Goal: Information Seeking & Learning: Learn about a topic

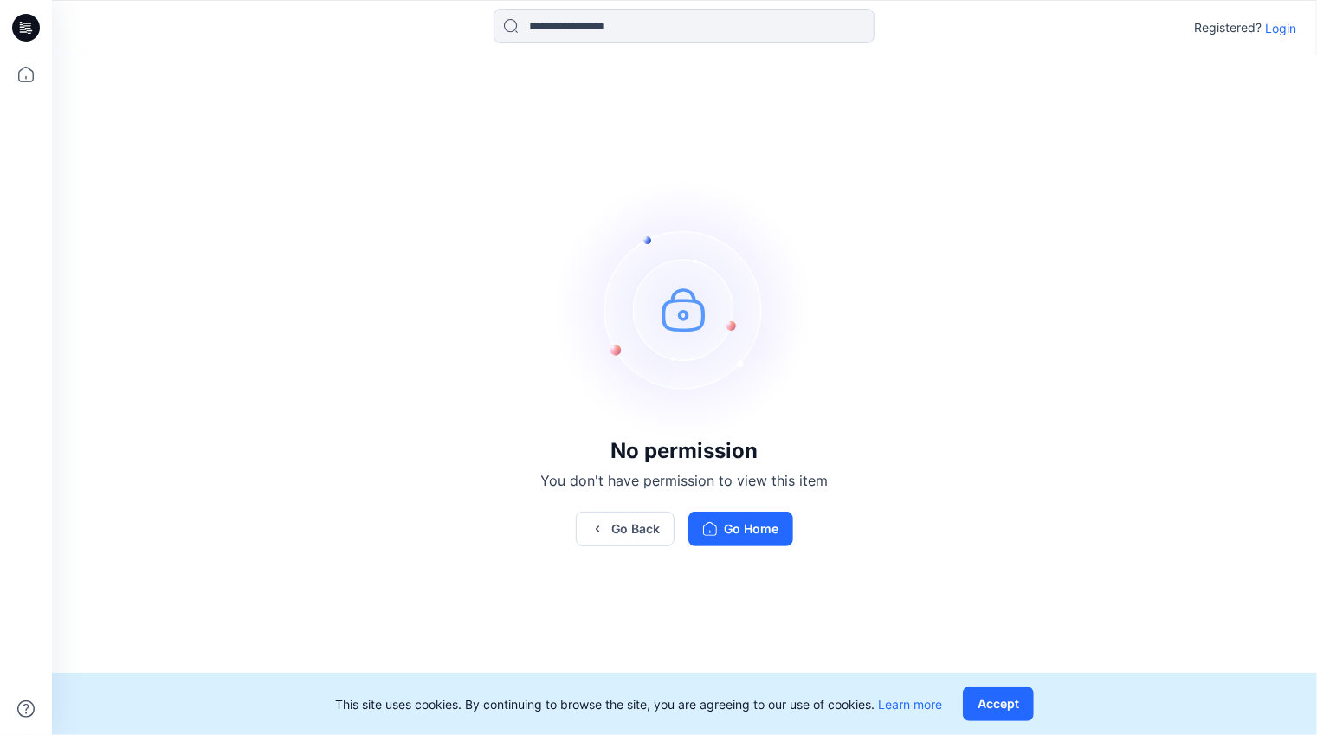
click at [1280, 32] on p "Login" at bounding box center [1280, 28] width 31 height 18
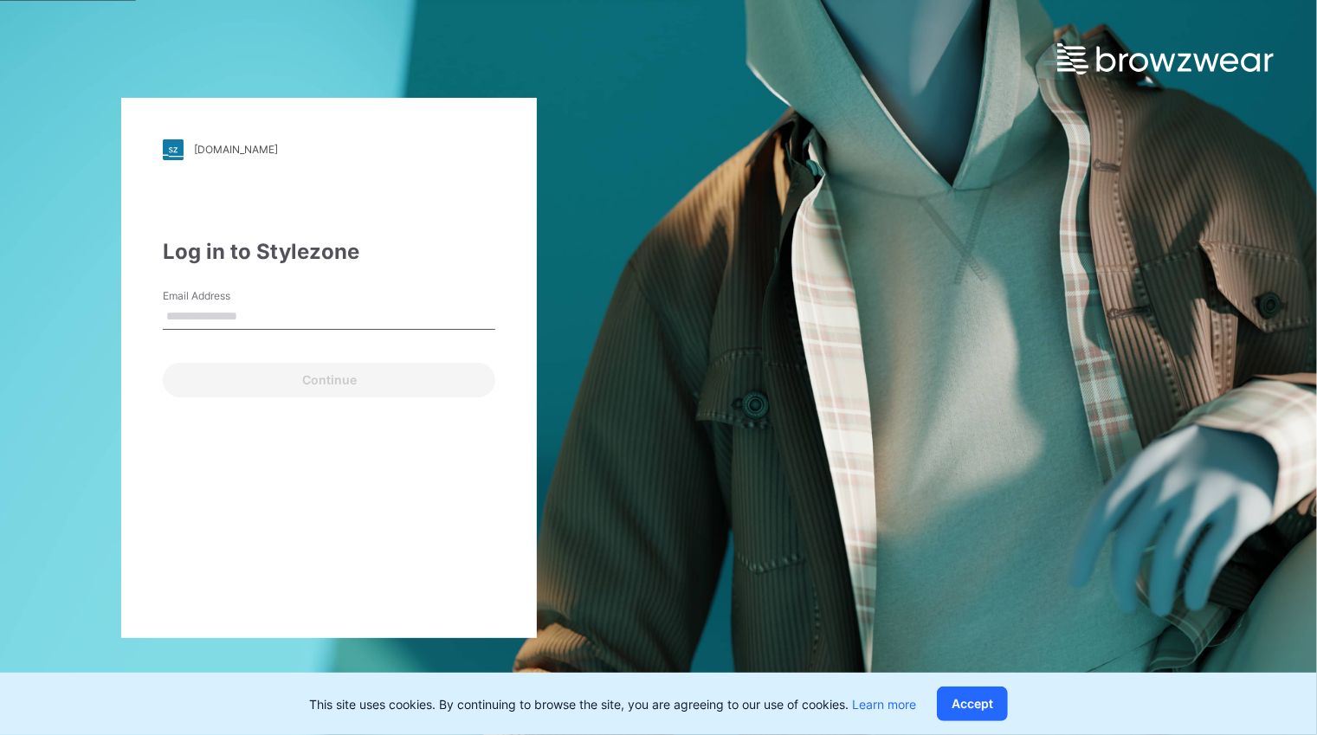
type input "**********"
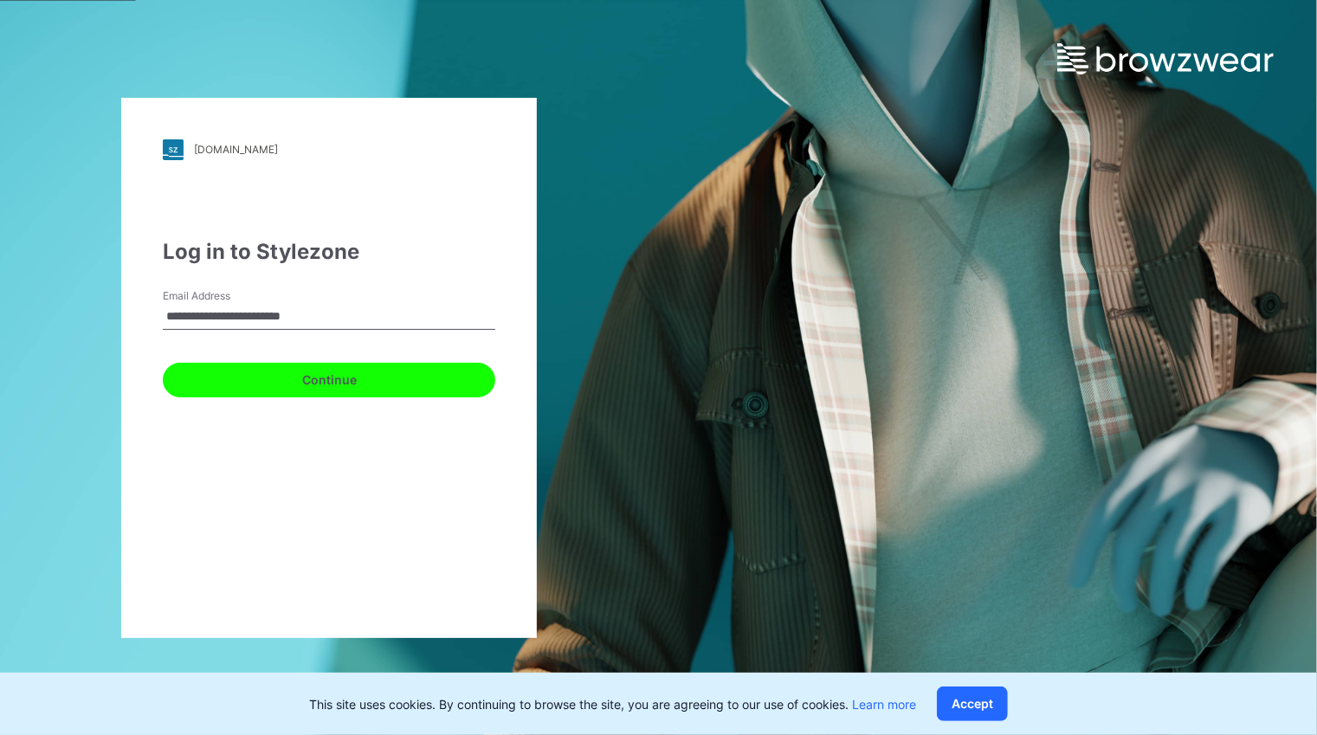
click at [304, 384] on button "Continue" at bounding box center [329, 380] width 332 height 35
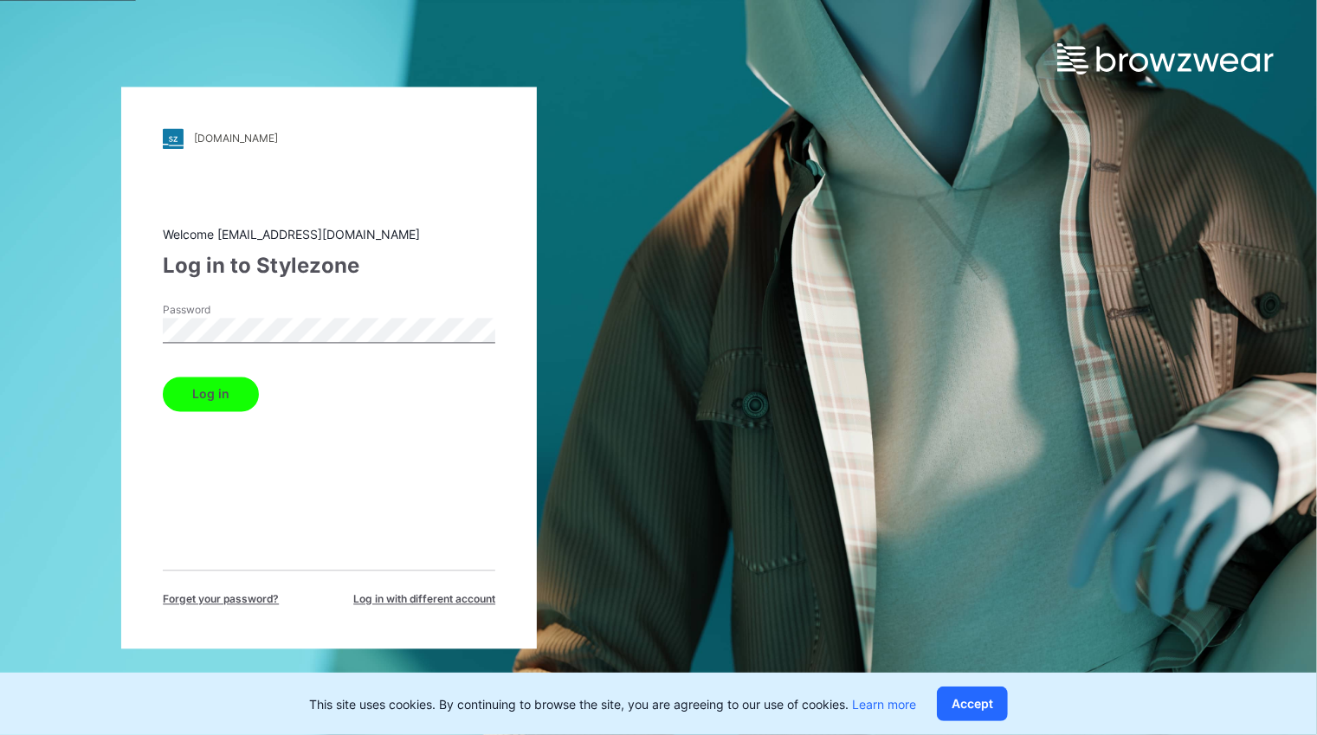
click at [222, 398] on button "Log in" at bounding box center [211, 394] width 96 height 35
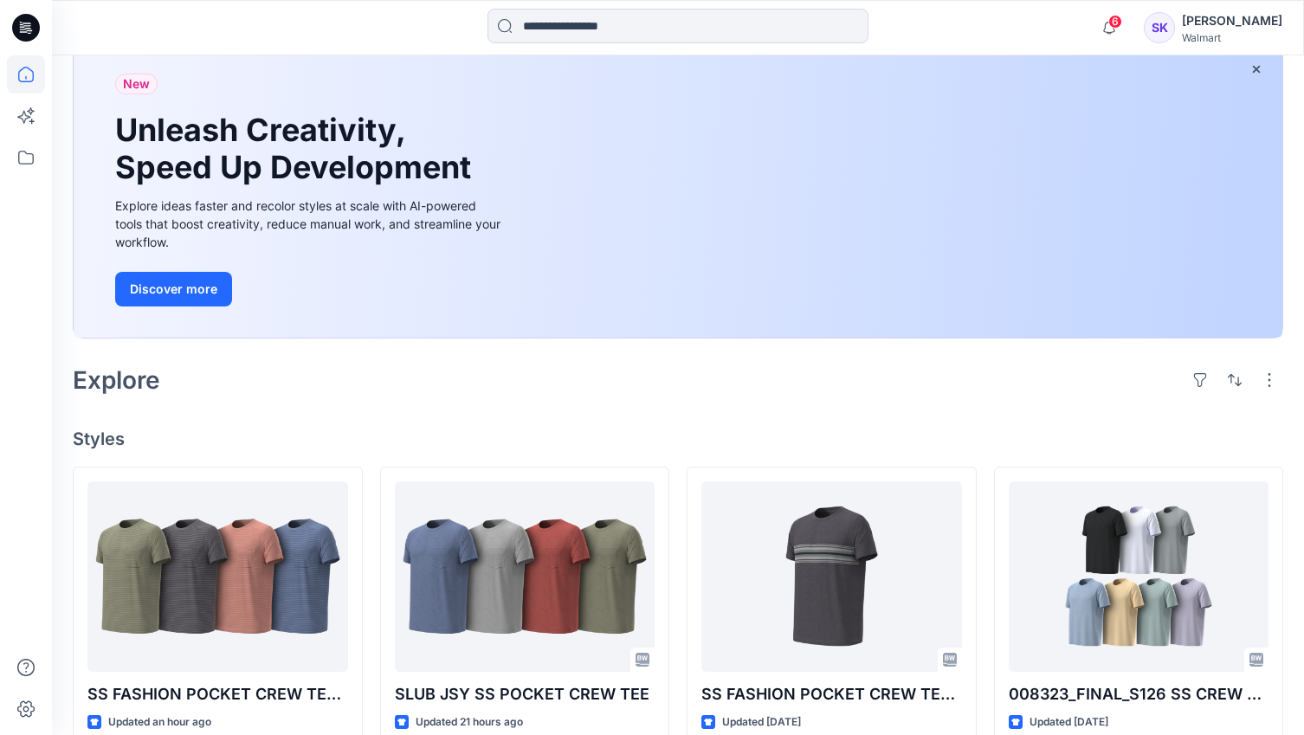
scroll to position [87, 0]
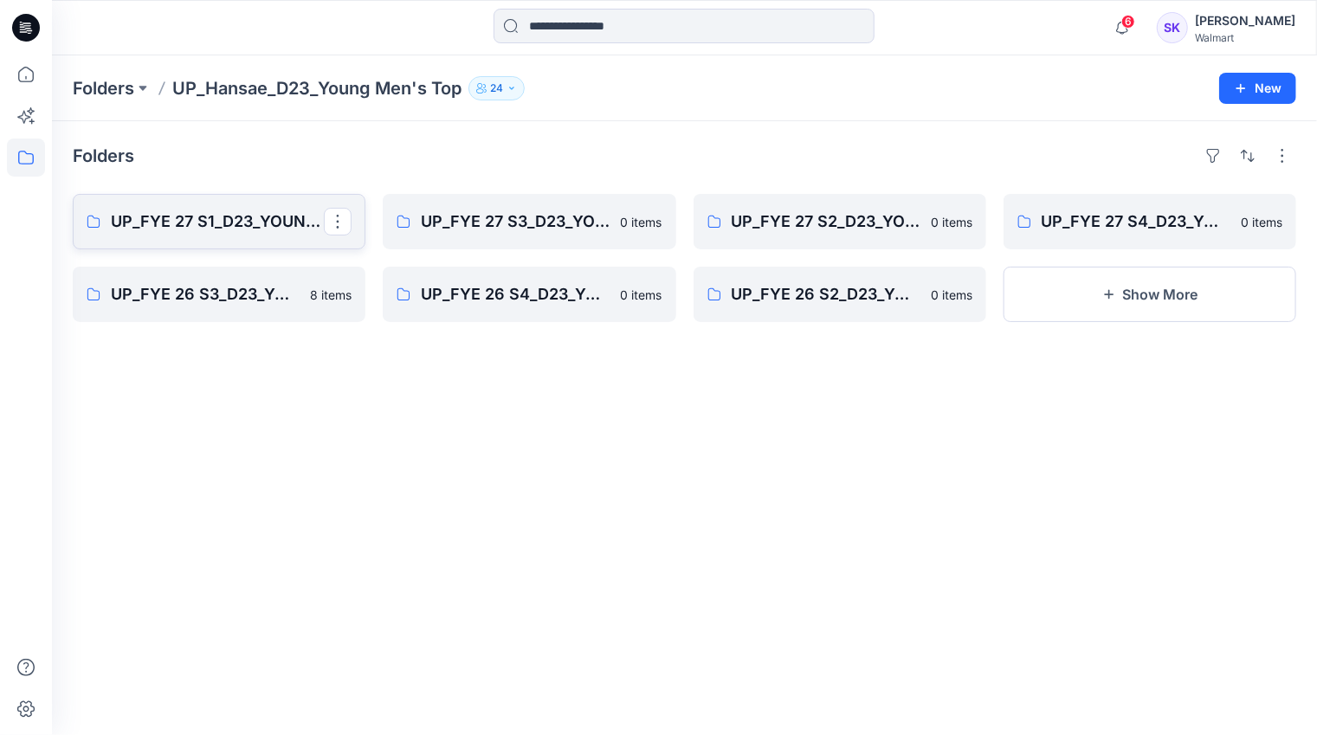
click at [189, 221] on p "UP_FYE 27 S1_D23_YOUNG MEN’S TOP HANSAE" at bounding box center [217, 222] width 213 height 24
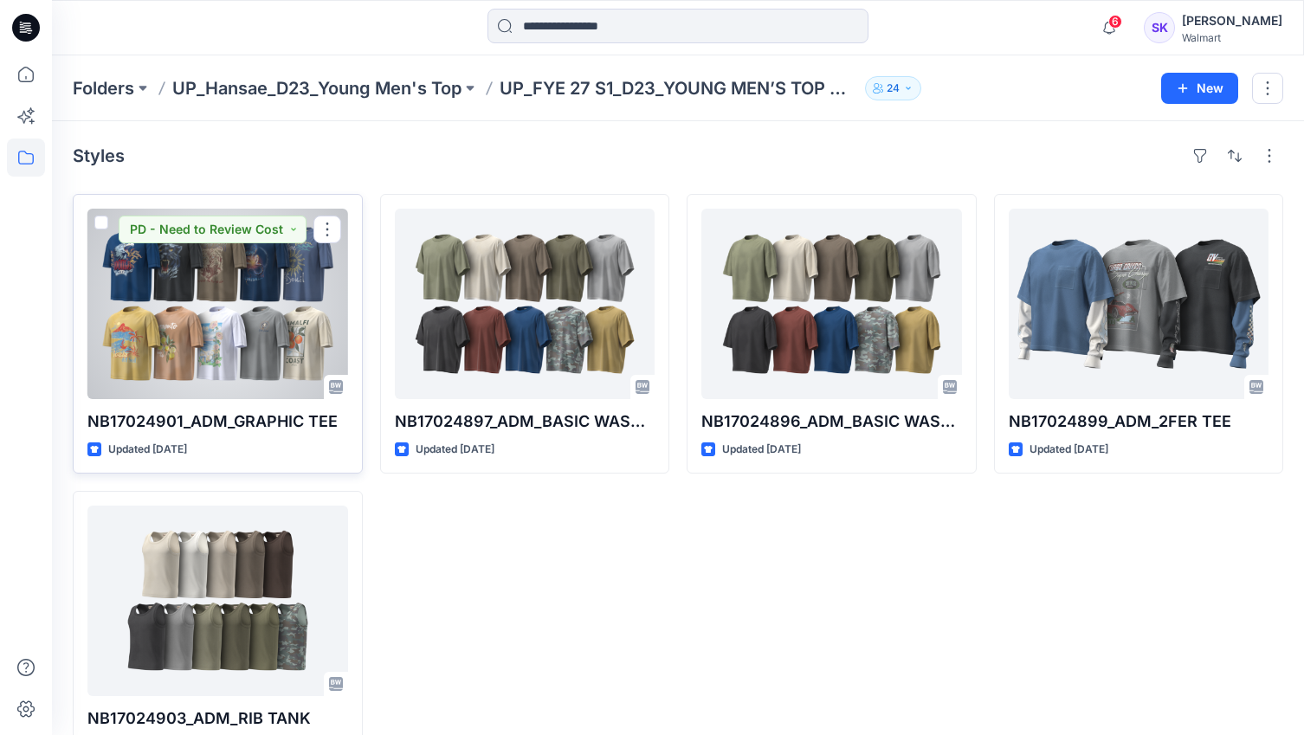
click at [181, 283] on div at bounding box center [217, 304] width 261 height 190
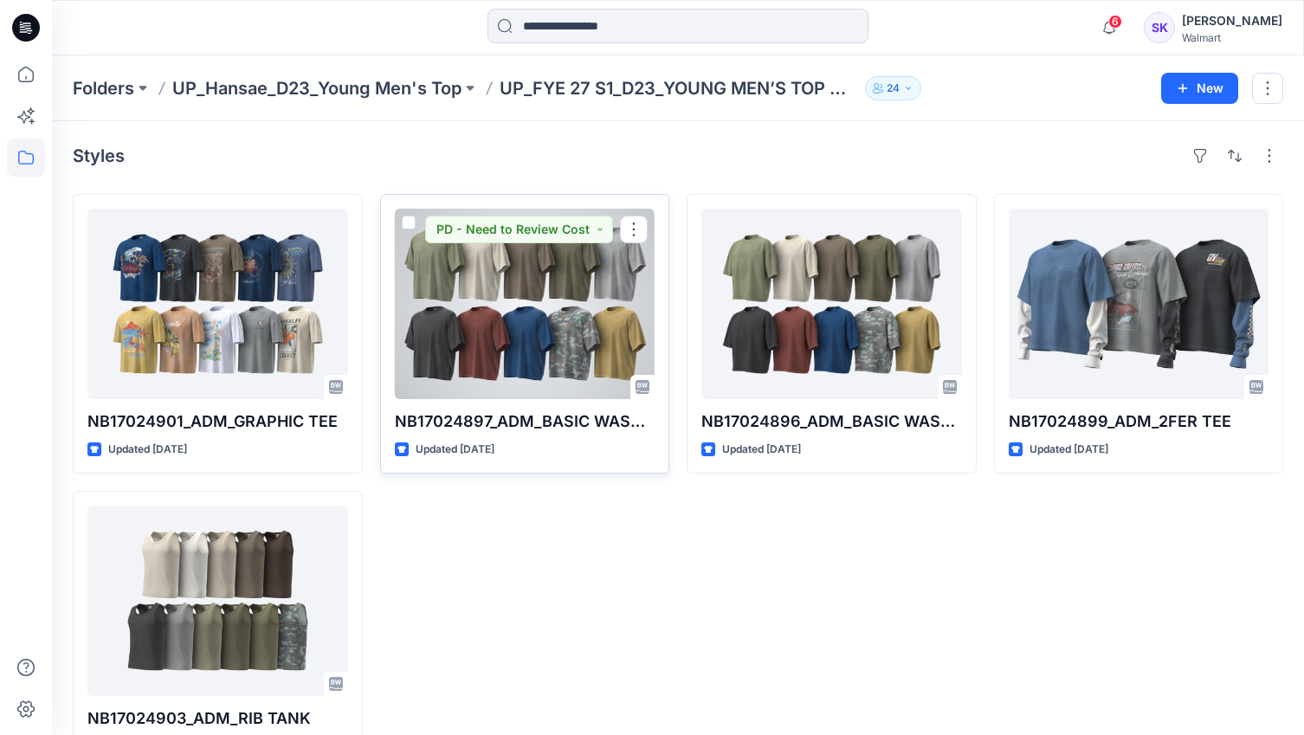
click at [490, 281] on div at bounding box center [525, 304] width 261 height 190
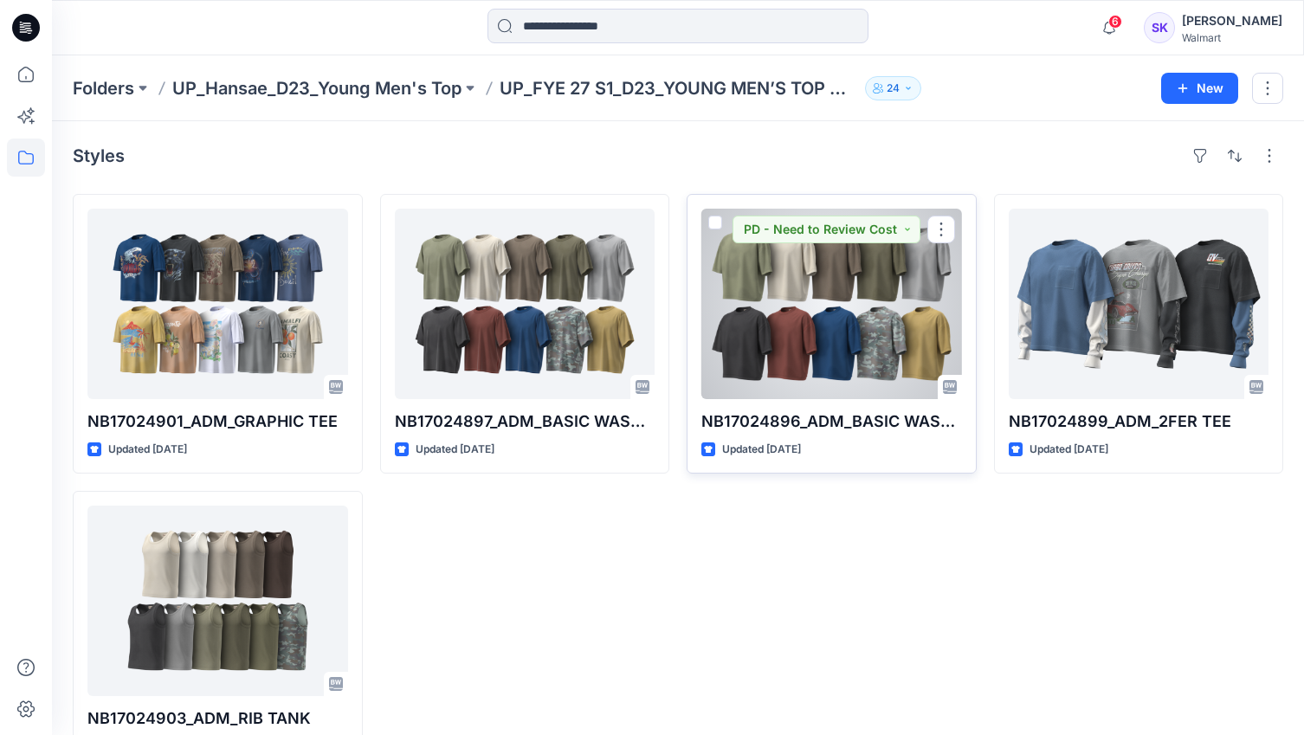
click at [850, 268] on div at bounding box center [831, 304] width 261 height 190
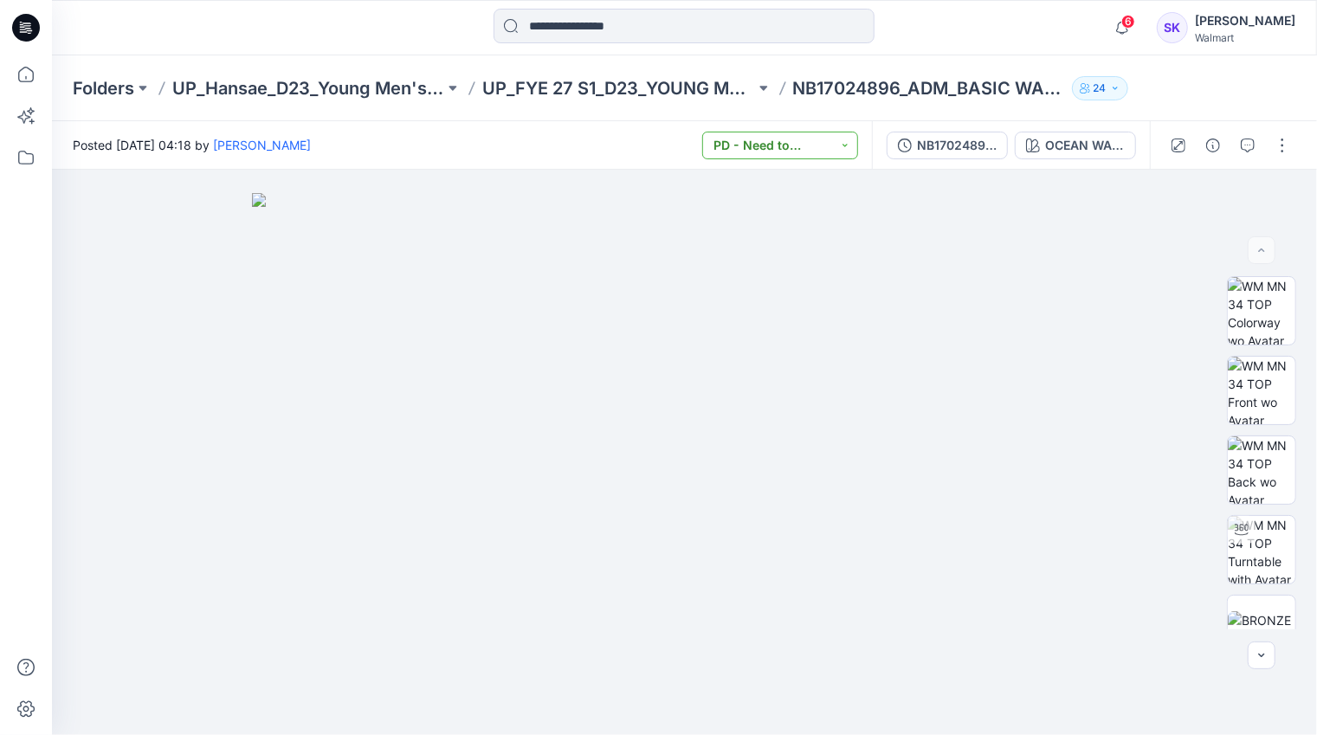
click at [848, 145] on button "PD - Need to Review Cost" at bounding box center [780, 146] width 156 height 28
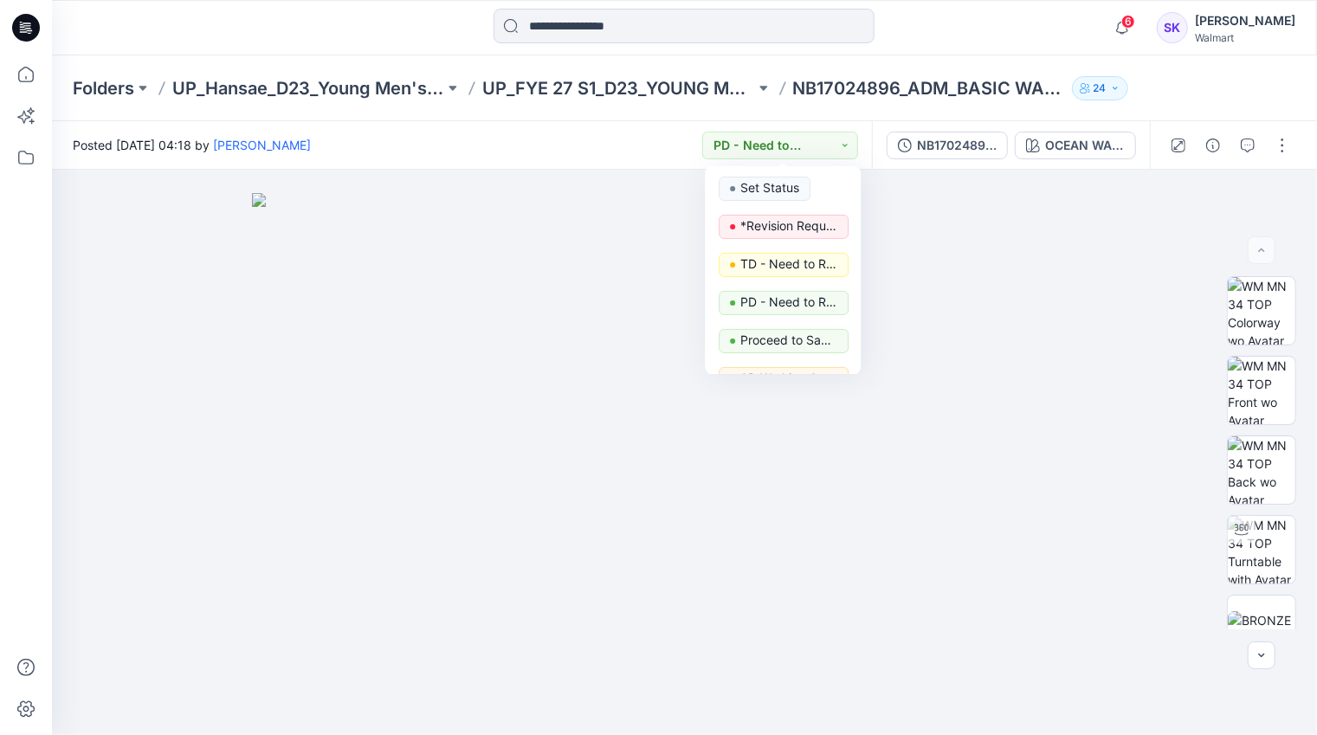
click at [564, 141] on div "Posted [DATE] 04:18 by [PERSON_NAME] PD - Need to Review Cost Set Status *Revis…" at bounding box center [462, 145] width 820 height 48
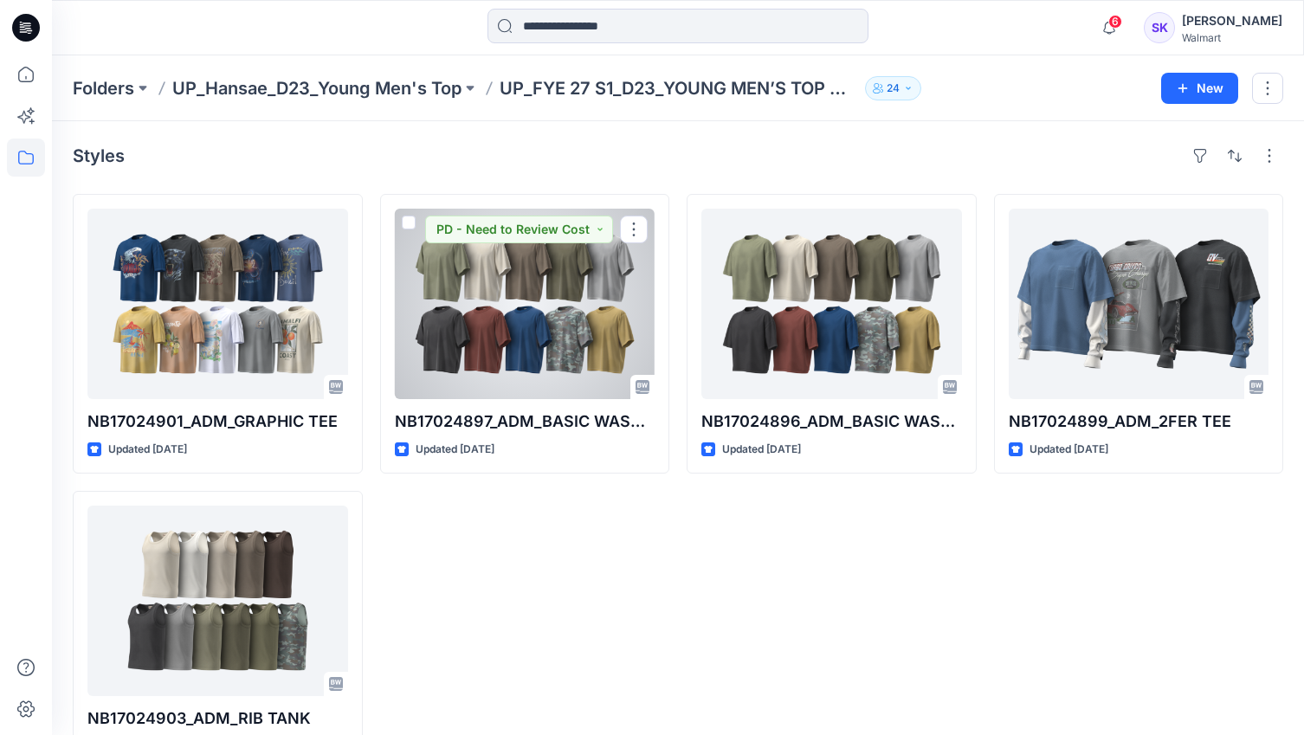
click at [545, 312] on div at bounding box center [525, 304] width 261 height 190
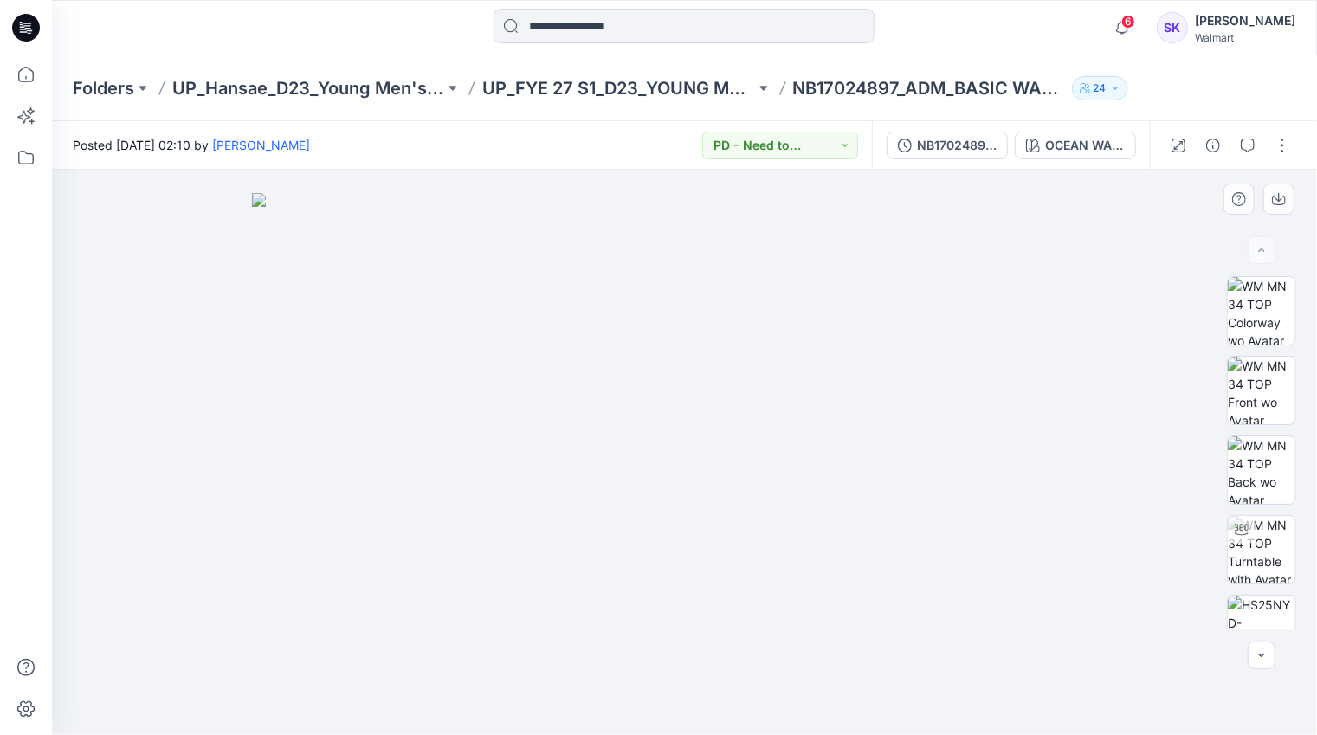
click at [836, 377] on img at bounding box center [685, 464] width 866 height 543
click at [1248, 155] on button "button" at bounding box center [1248, 146] width 28 height 28
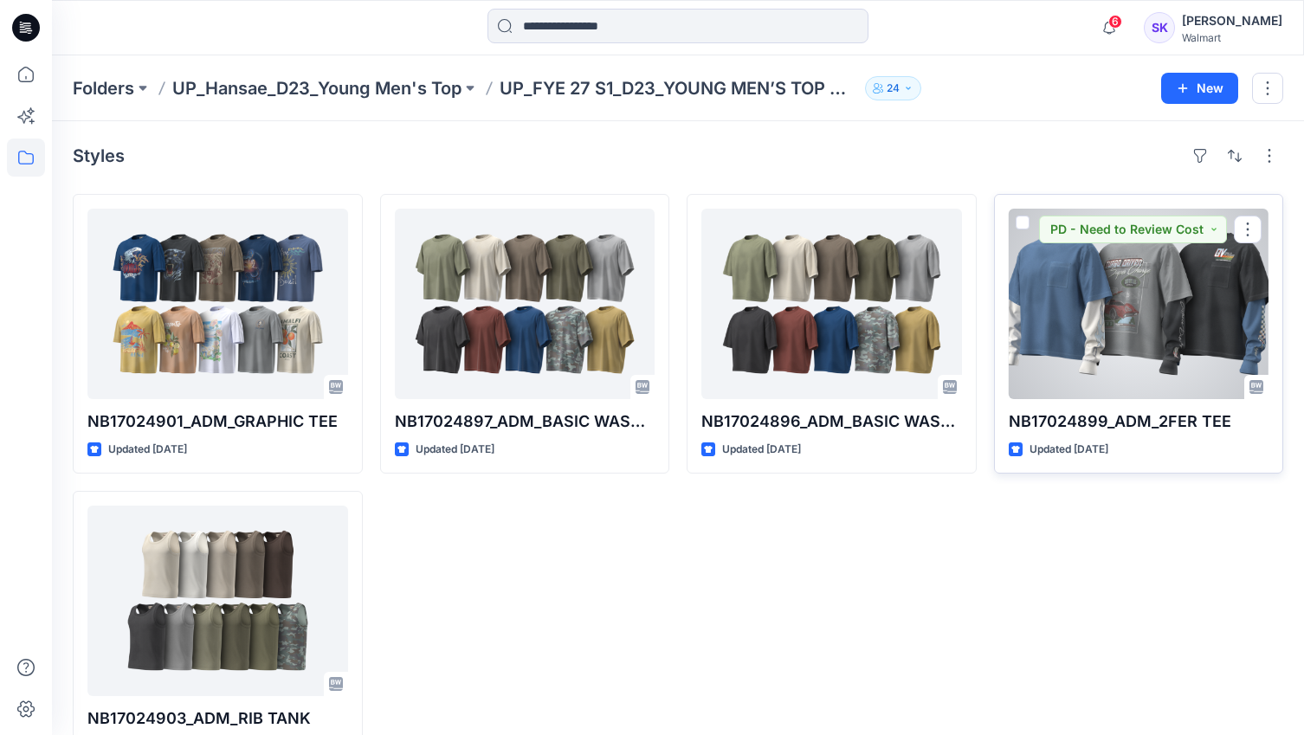
click at [1136, 315] on div at bounding box center [1139, 304] width 261 height 190
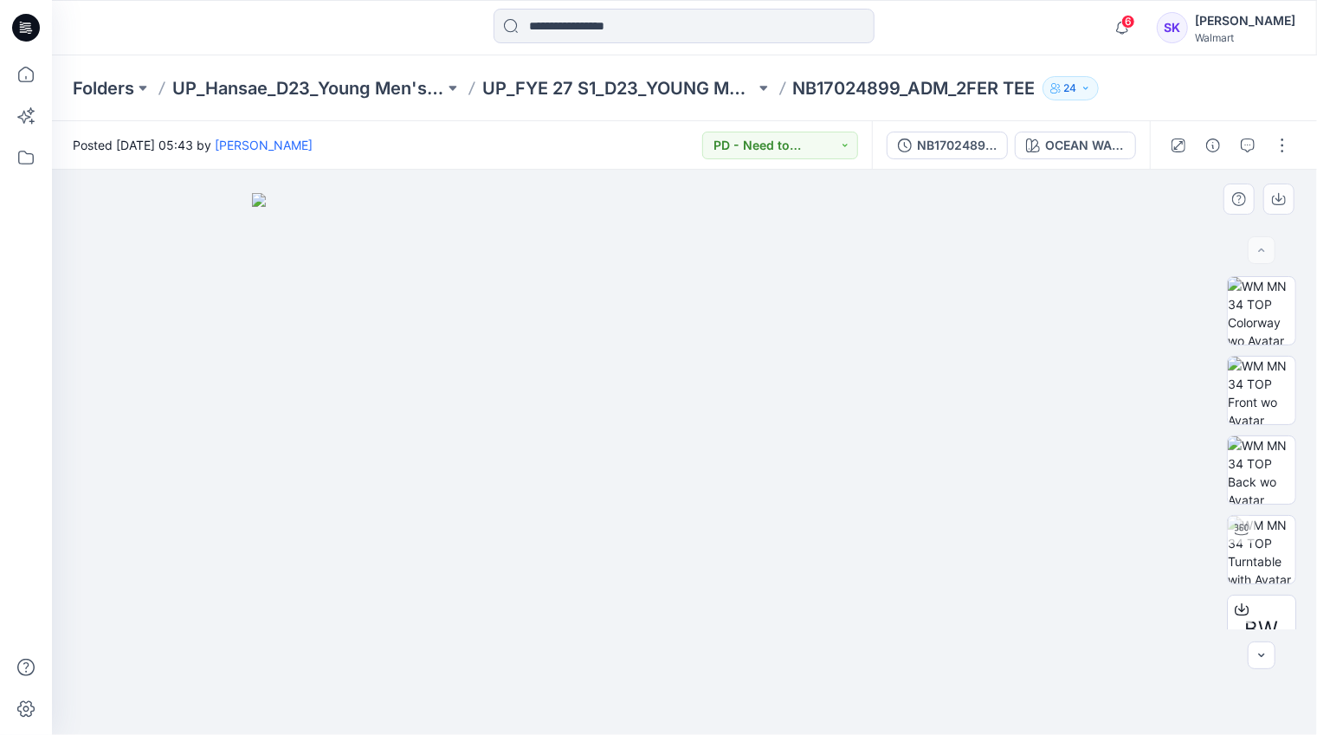
click at [967, 410] on img at bounding box center [685, 464] width 866 height 543
click at [1247, 145] on icon "button" at bounding box center [1248, 146] width 14 height 14
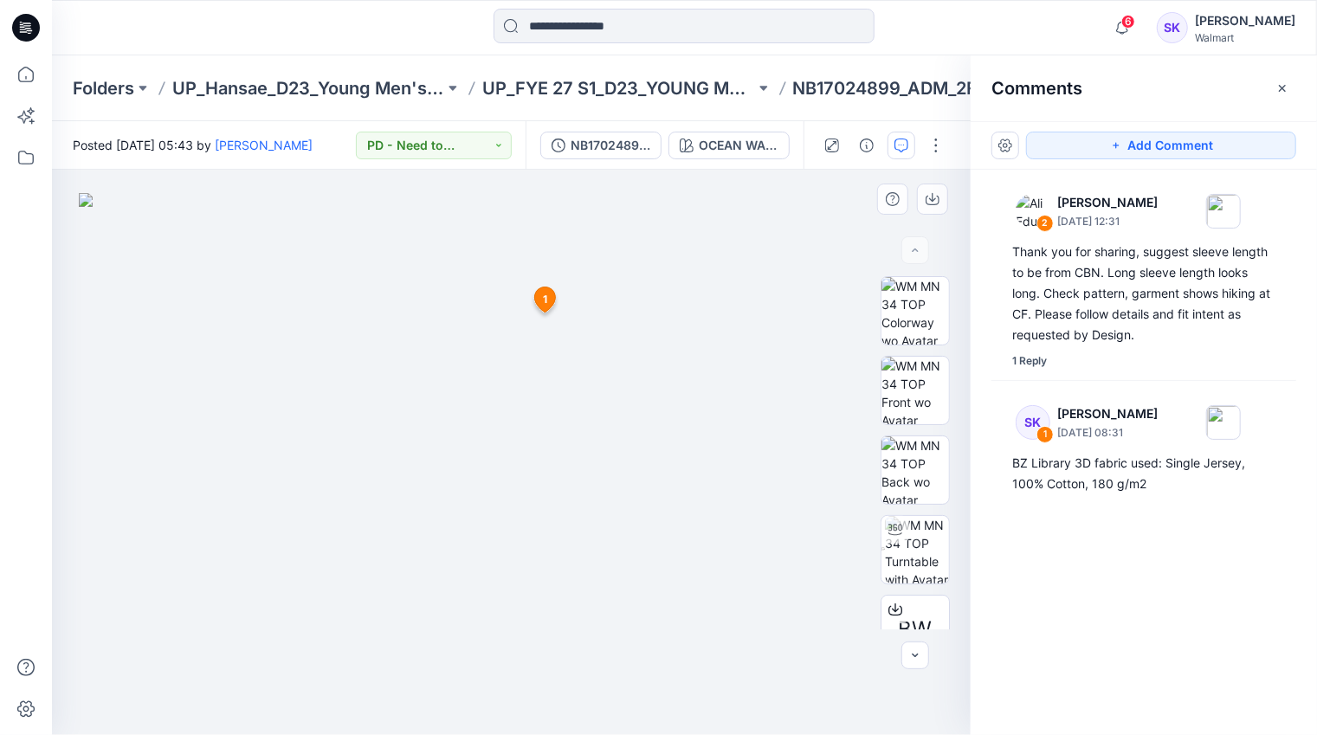
click at [603, 378] on img at bounding box center [512, 464] width 866 height 543
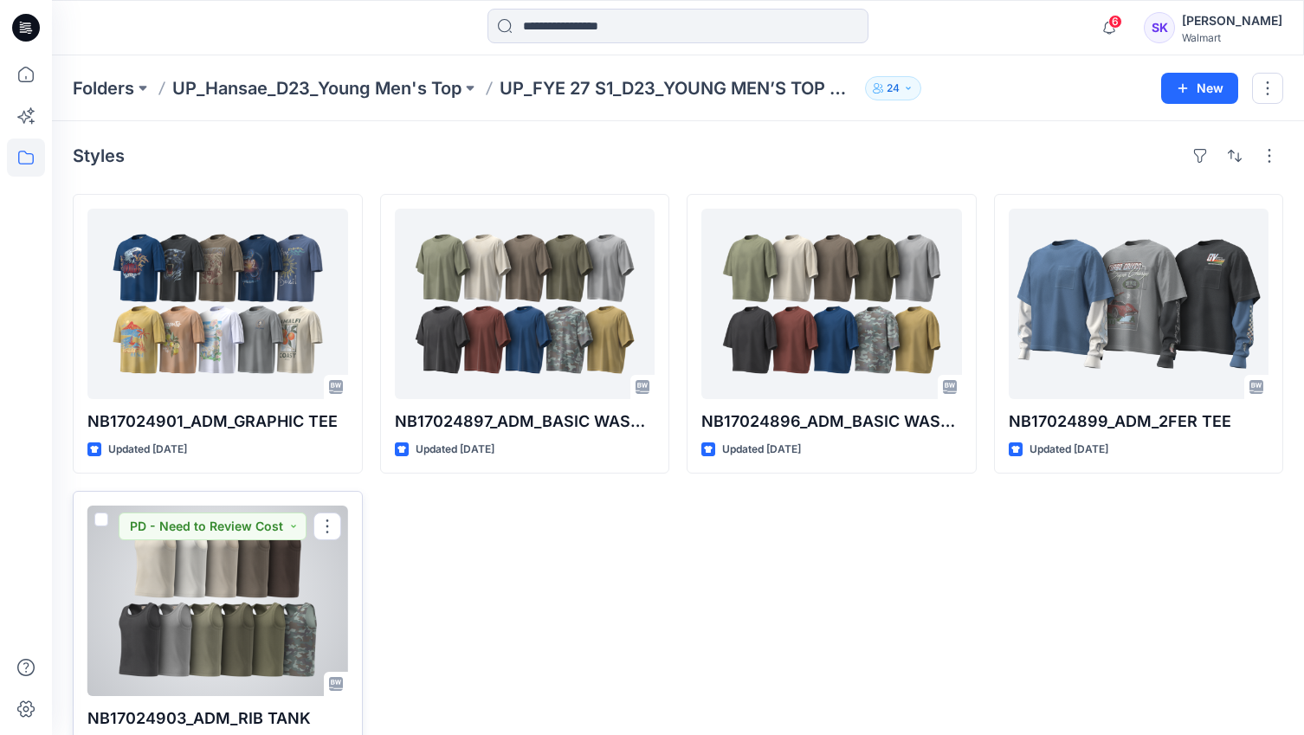
click at [216, 660] on div at bounding box center [217, 601] width 261 height 190
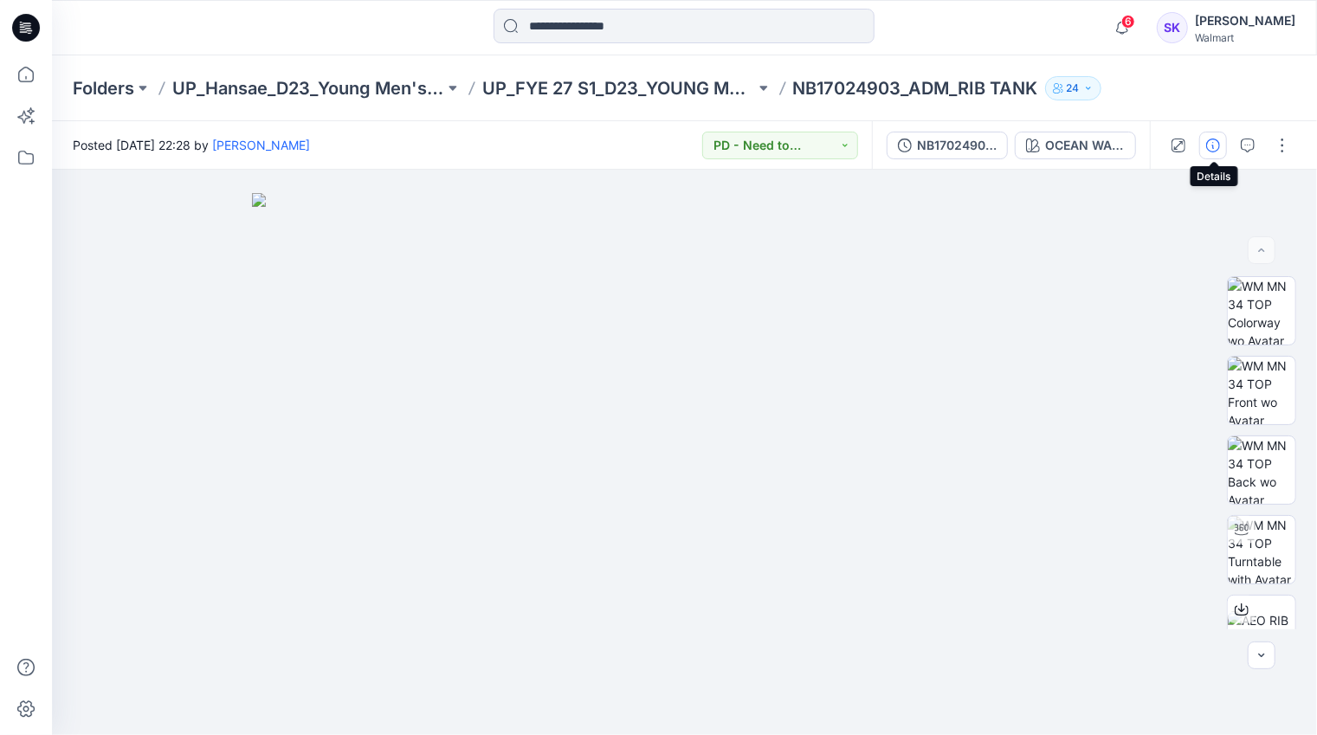
click at [1219, 147] on icon "button" at bounding box center [1213, 146] width 14 height 14
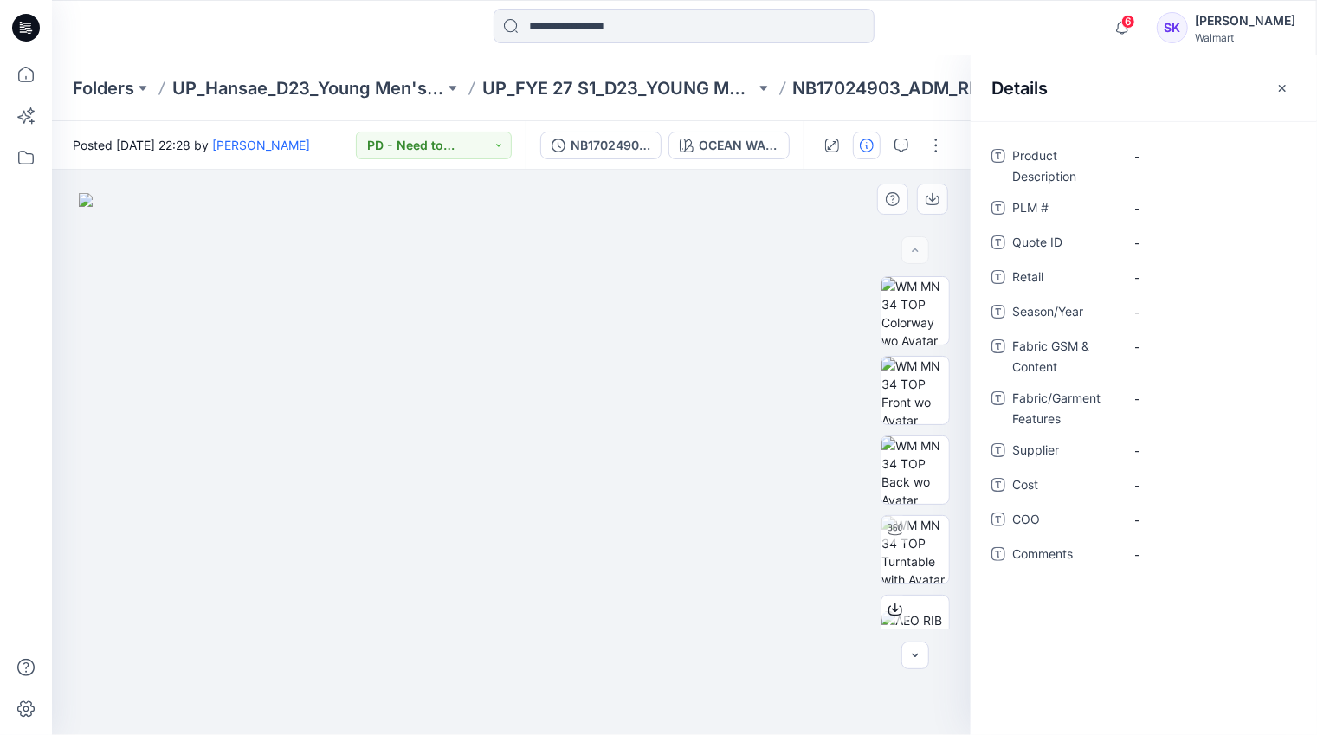
click at [635, 371] on img at bounding box center [512, 464] width 866 height 543
click at [909, 145] on button "button" at bounding box center [901, 146] width 28 height 28
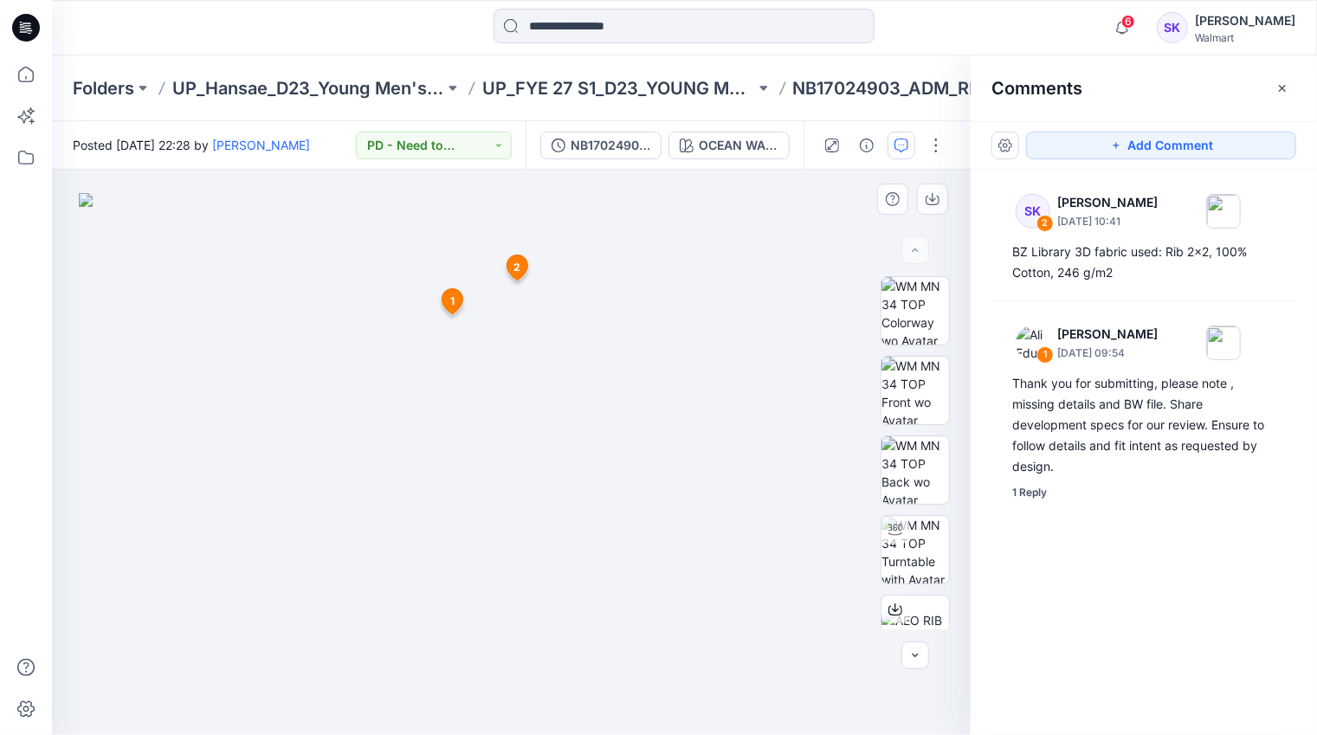
click at [719, 347] on img at bounding box center [512, 464] width 866 height 543
